Goal: Navigation & Orientation: Go to known website

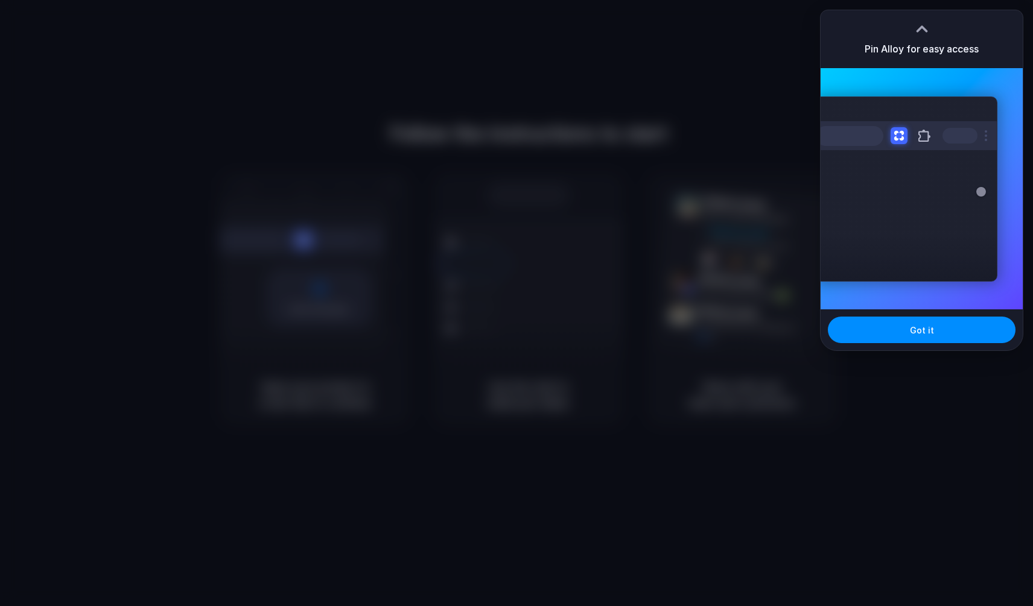
click at [534, 176] on div at bounding box center [516, 303] width 1033 height 606
click at [944, 341] on button "Got it" at bounding box center [922, 330] width 188 height 27
